Goal: Contribute content

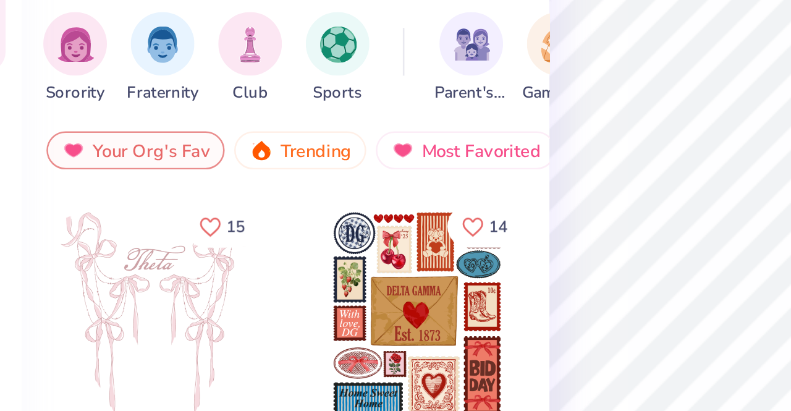
click at [103, 237] on div at bounding box center [107, 246] width 91 height 91
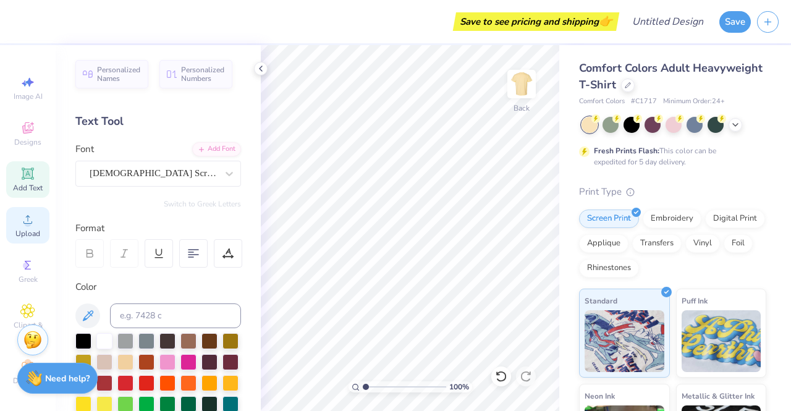
click at [30, 229] on span "Upload" at bounding box center [27, 234] width 25 height 10
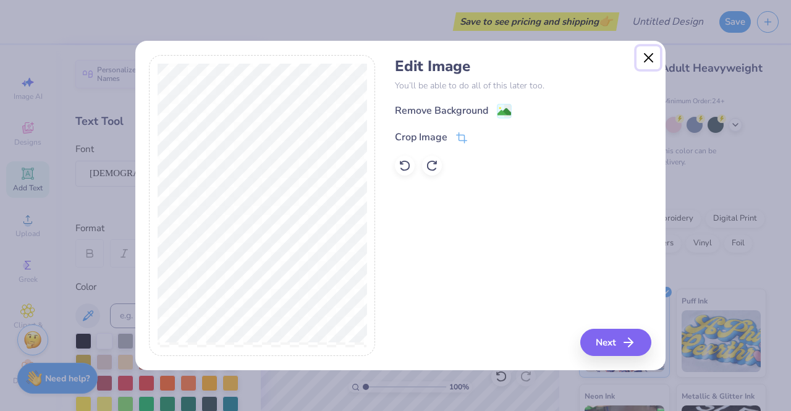
click at [649, 60] on button "Close" at bounding box center [647, 57] width 23 height 23
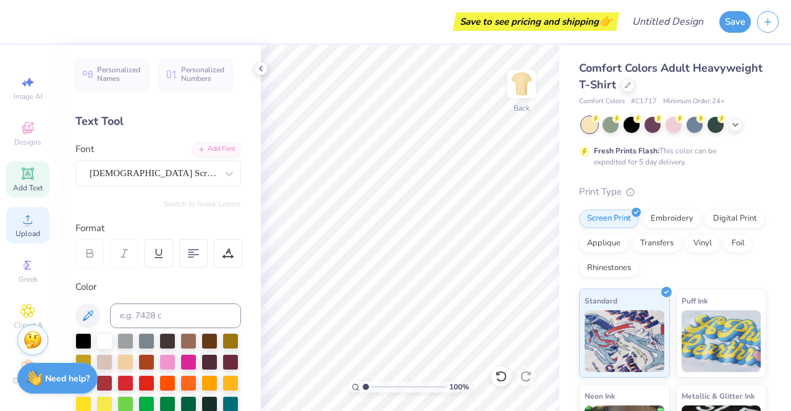
click at [22, 232] on span "Upload" at bounding box center [27, 234] width 25 height 10
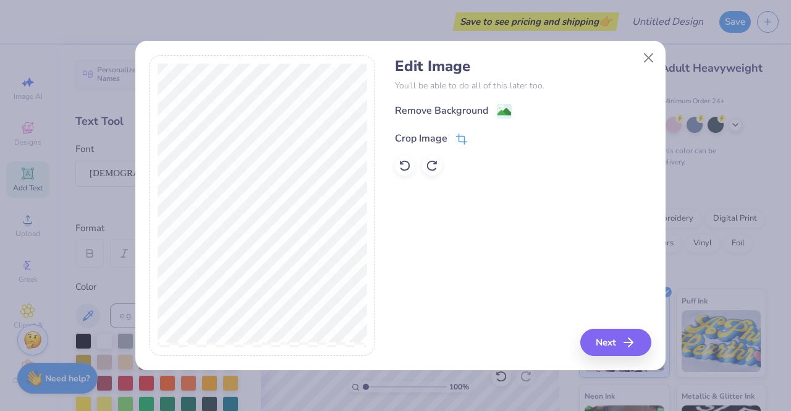
click at [460, 138] on icon at bounding box center [461, 138] width 11 height 11
click at [467, 207] on div "Edit Image You’ll be able to do all of this later too. Remove Background Crop I…" at bounding box center [523, 205] width 256 height 301
click at [479, 134] on icon at bounding box center [481, 136] width 7 height 7
click at [495, 110] on div "Remove Background" at bounding box center [453, 111] width 117 height 15
